Goal: Information Seeking & Learning: Learn about a topic

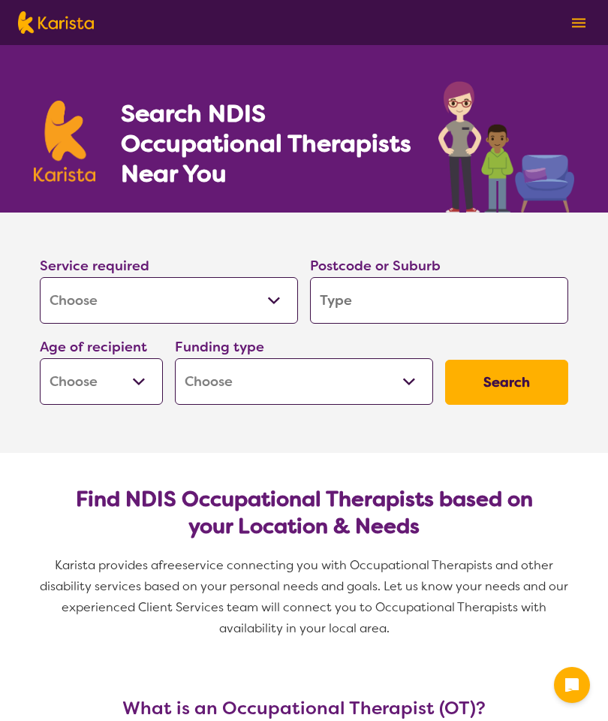
select select "[MEDICAL_DATA]"
click at [285, 294] on select "Allied Health Assistant Assessment ([MEDICAL_DATA] or [MEDICAL_DATA]) Behaviour…" at bounding box center [169, 300] width 258 height 47
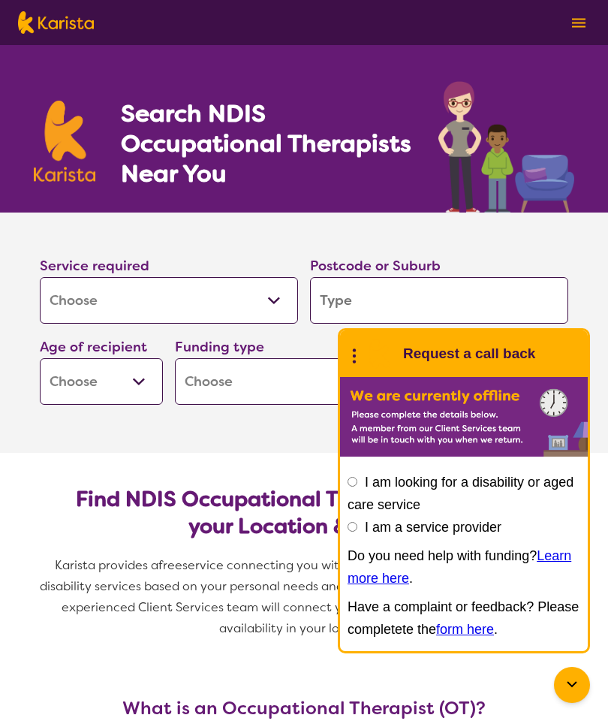
click at [351, 300] on input "search" at bounding box center [439, 300] width 258 height 47
type input "6"
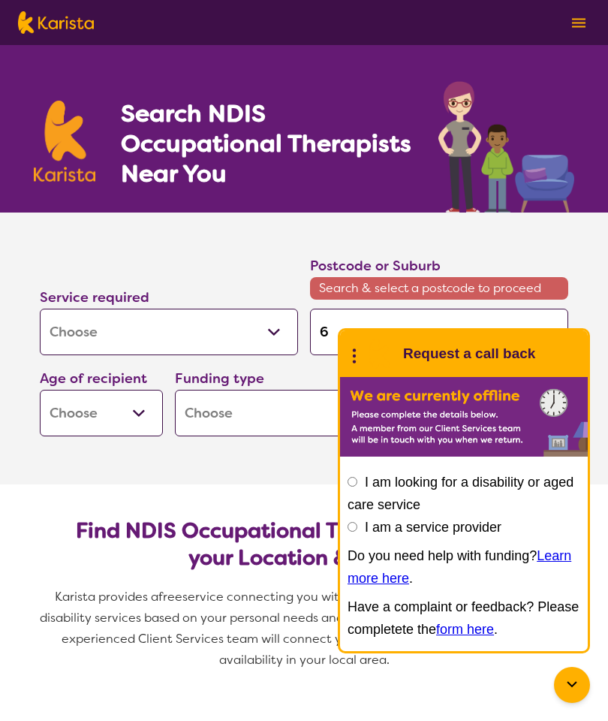
type input "61"
type input "617"
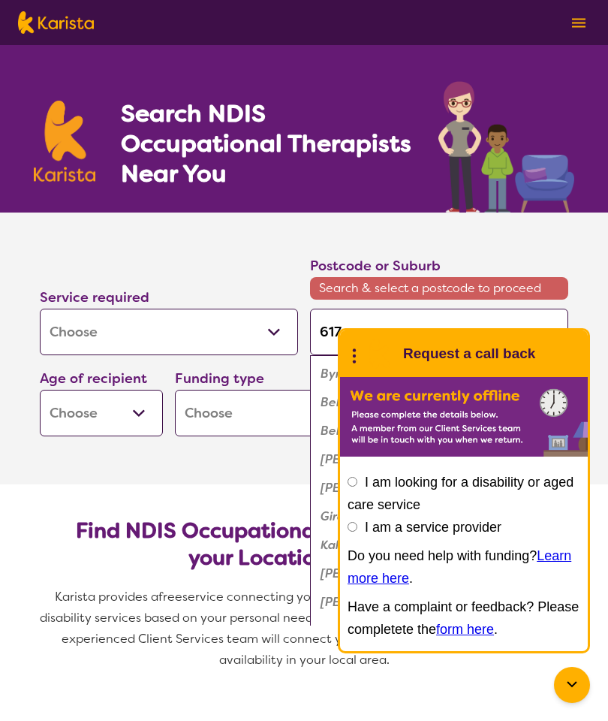
click at [586, 255] on section "Service required Allied Health Assistant Assessment ([MEDICAL_DATA] or [MEDICAL…" at bounding box center [304, 327] width 577 height 230
click at [266, 484] on section "Service required Allied Health Assistant Assessment ([MEDICAL_DATA] or [MEDICAL…" at bounding box center [304, 348] width 601 height 272
click at [141, 413] on select "Early Childhood - 0 to 9 Child - 10 to 11 Adolescent - 12 to 17 Adult - 18 to 6…" at bounding box center [101, 413] width 123 height 47
select select "AD"
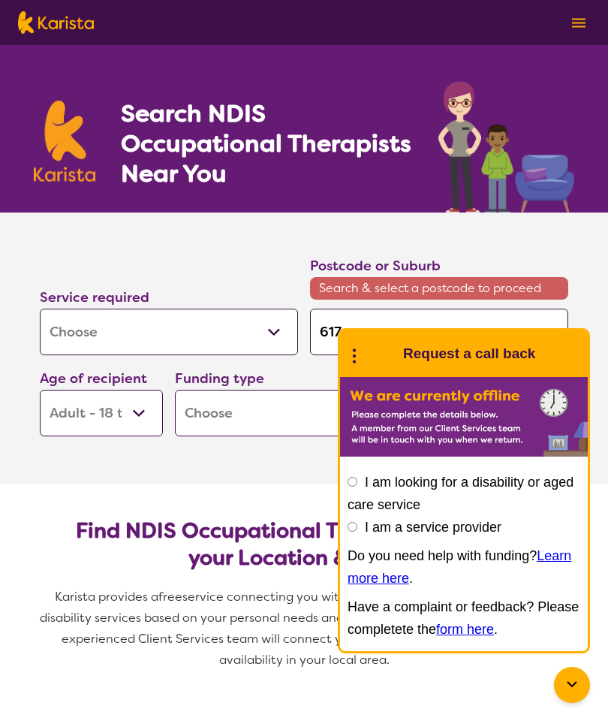
click at [237, 426] on select "Home Care Package (HCP) National Disability Insurance Scheme (NDIS) I don't know" at bounding box center [304, 413] width 258 height 47
select select "i-don-t-know"
click at [586, 285] on section "Service required Allied Health Assistant Assessment ([MEDICAL_DATA] or [MEDICAL…" at bounding box center [304, 327] width 577 height 230
click at [571, 688] on icon at bounding box center [572, 685] width 18 height 18
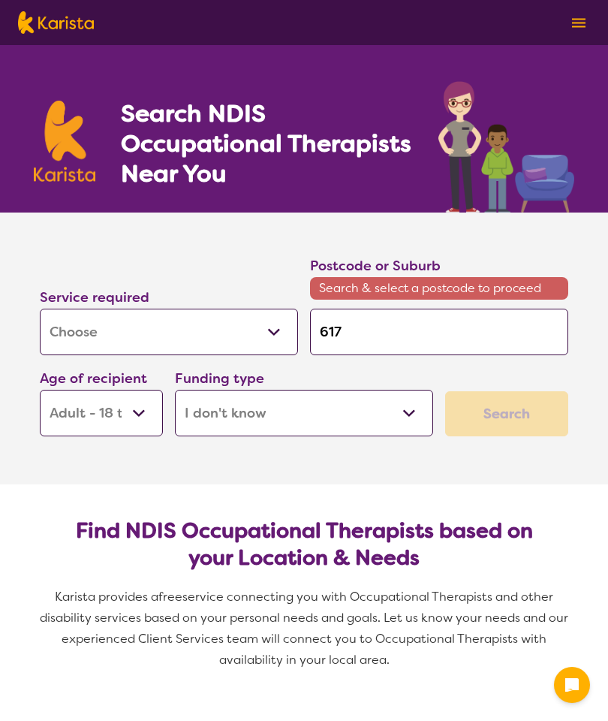
click at [351, 336] on input "617" at bounding box center [439, 332] width 258 height 47
type input "61"
type input "616"
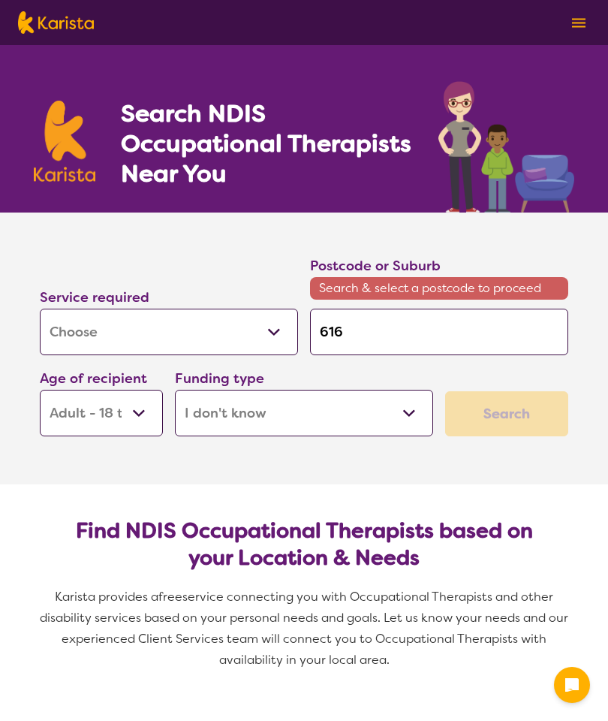
type input "6167"
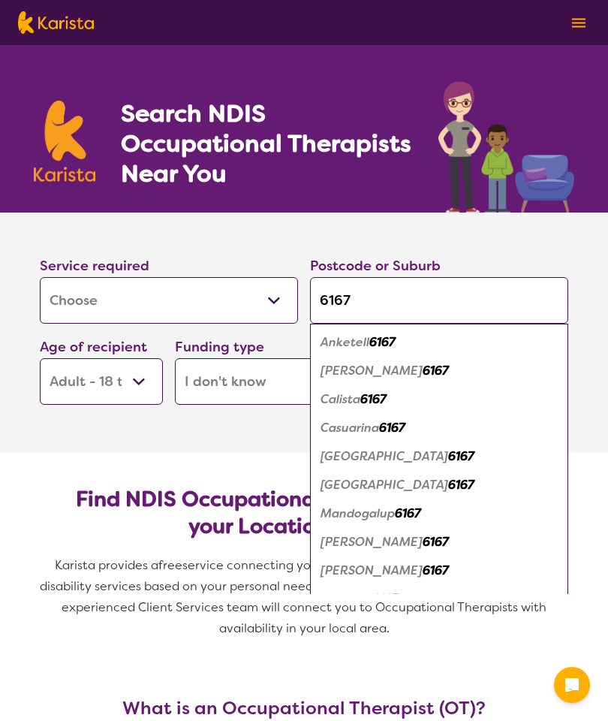
type input "6167"
click at [517, 376] on div "[PERSON_NAME] 6167" at bounding box center [439, 371] width 243 height 29
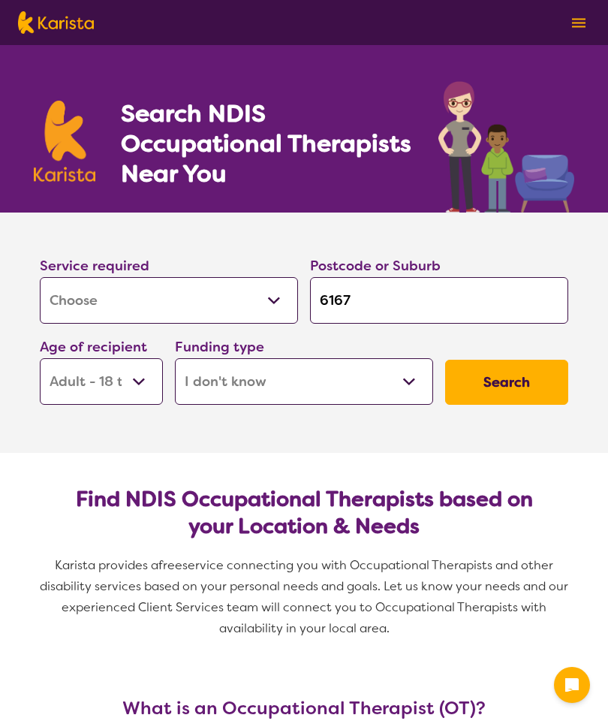
click at [521, 389] on button "Search" at bounding box center [506, 382] width 123 height 45
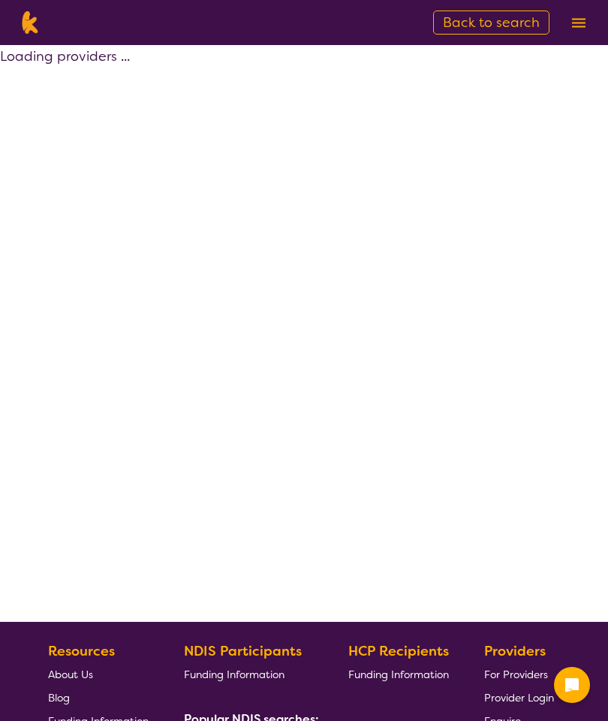
select select "[MEDICAL_DATA]"
select select "AD"
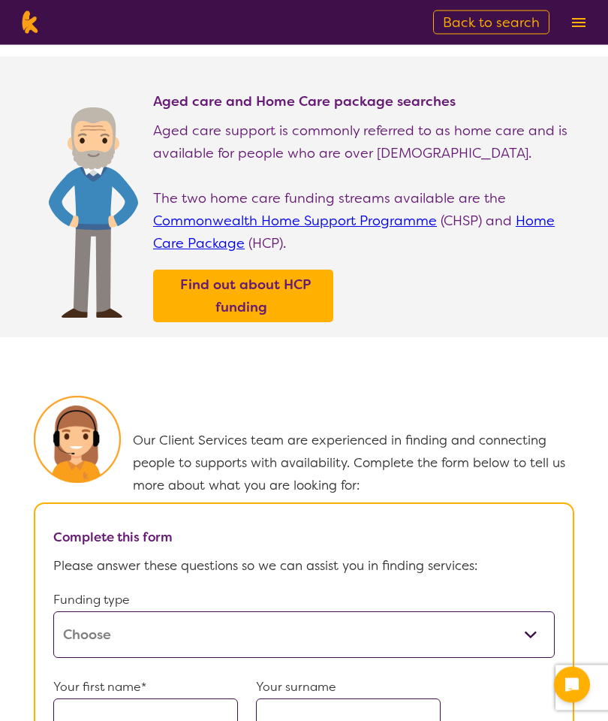
scroll to position [426, 0]
